Goal: Transaction & Acquisition: Download file/media

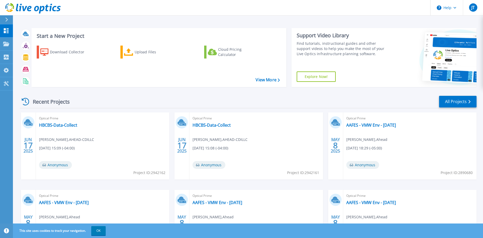
click at [7, 19] on icon at bounding box center [6, 20] width 3 height 4
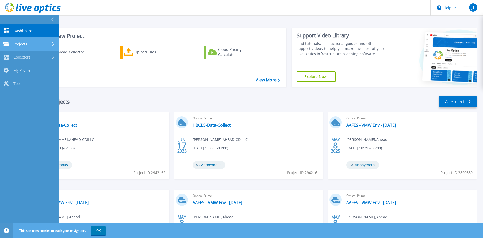
click at [21, 42] on span "Projects" at bounding box center [20, 44] width 14 height 5
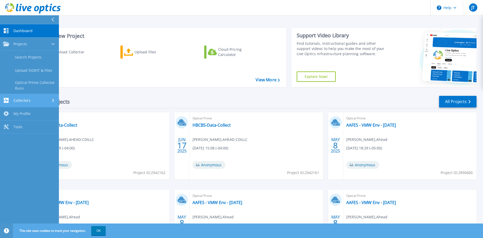
click at [28, 98] on div "Collectors" at bounding box center [16, 100] width 27 height 5
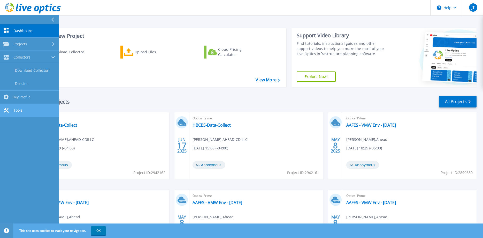
click at [22, 111] on span "Tools" at bounding box center [17, 110] width 9 height 5
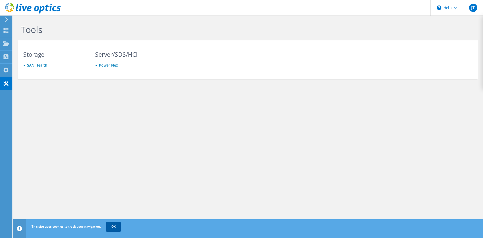
click at [111, 226] on link "OK" at bounding box center [113, 226] width 14 height 9
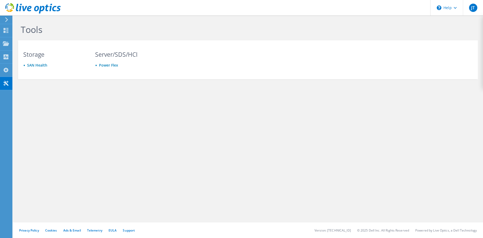
click at [8, 19] on icon at bounding box center [7, 19] width 4 height 5
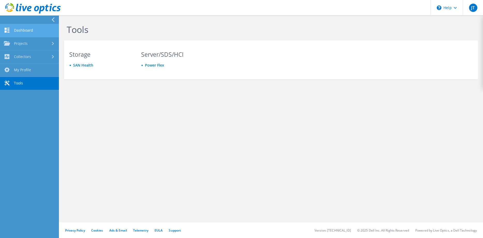
click at [20, 29] on link "Dashboard" at bounding box center [29, 30] width 59 height 13
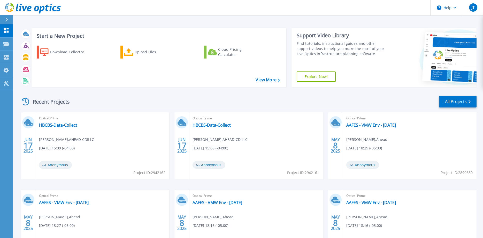
click at [316, 74] on link "Explore Now!" at bounding box center [316, 76] width 39 height 10
click at [8, 20] on icon at bounding box center [6, 20] width 3 height 4
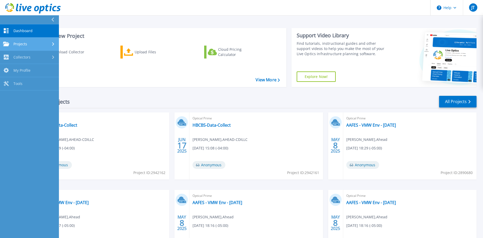
click at [24, 44] on span "Projects" at bounding box center [20, 44] width 14 height 5
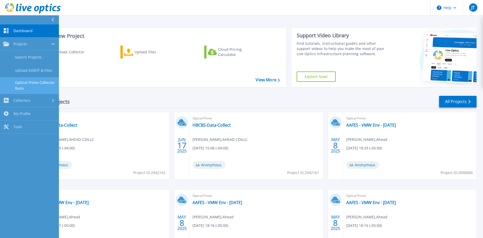
click at [42, 82] on link "Optical Prime Collector Runs" at bounding box center [29, 85] width 59 height 17
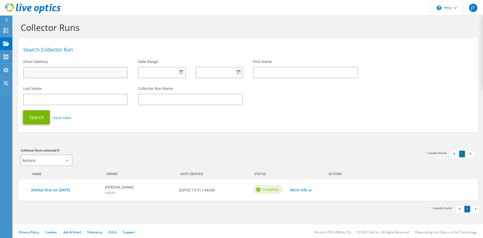
scroll to position [4, 0]
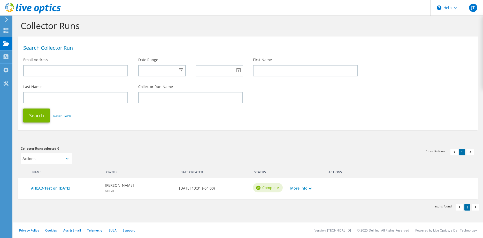
click at [311, 189] on use at bounding box center [310, 188] width 3 height 2
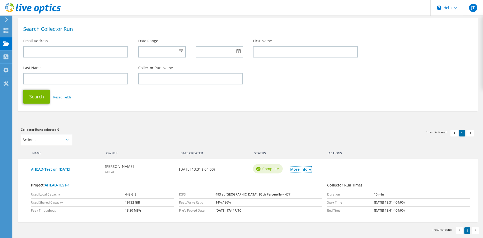
scroll to position [46, 0]
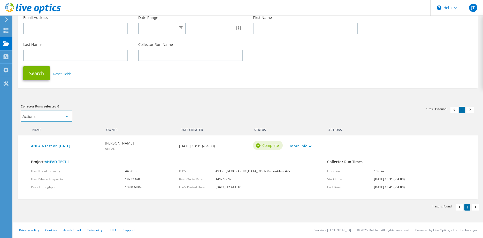
click at [21, 110] on select "Actions Add to new project Add to existing project" at bounding box center [47, 115] width 52 height 11
click at [110, 112] on div "Collector Runs selected 0 Actions Add to new project Add to existing project Ap…" at bounding box center [132, 112] width 222 height 18
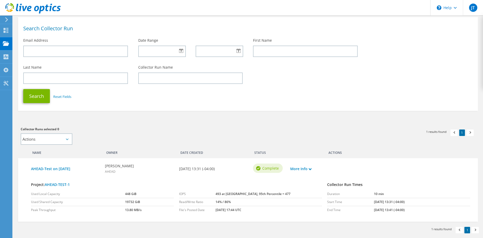
scroll to position [0, 0]
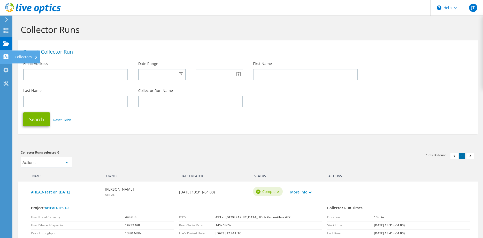
click at [6, 58] on use at bounding box center [6, 56] width 5 height 5
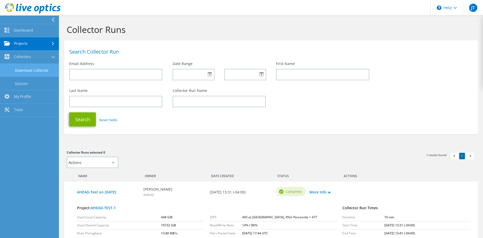
click at [27, 72] on link "Download Collector" at bounding box center [29, 70] width 59 height 13
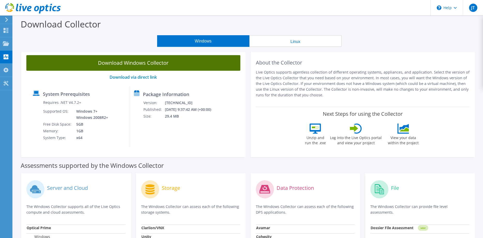
click at [136, 61] on link "Download Windows Collector" at bounding box center [133, 63] width 214 height 16
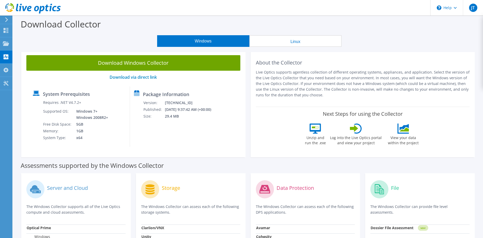
drag, startPoint x: 284, startPoint y: 77, endPoint x: 281, endPoint y: 77, distance: 2.6
click at [174, 18] on div "Download Collector" at bounding box center [248, 26] width 465 height 20
